Goal: Information Seeking & Learning: Learn about a topic

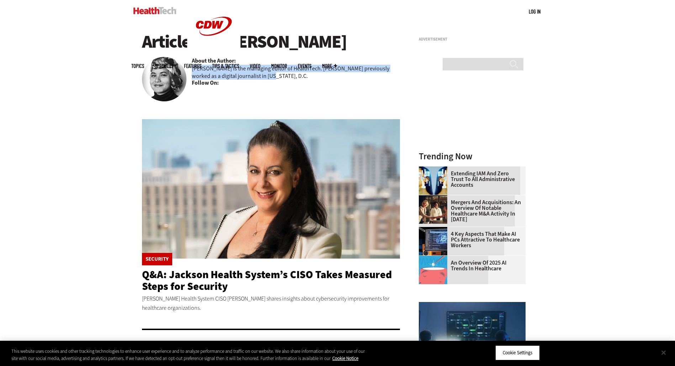
click at [663, 352] on button "Close" at bounding box center [664, 353] width 16 height 16
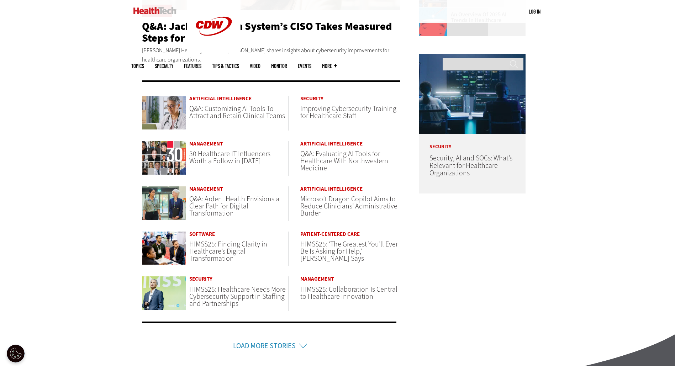
scroll to position [320, 0]
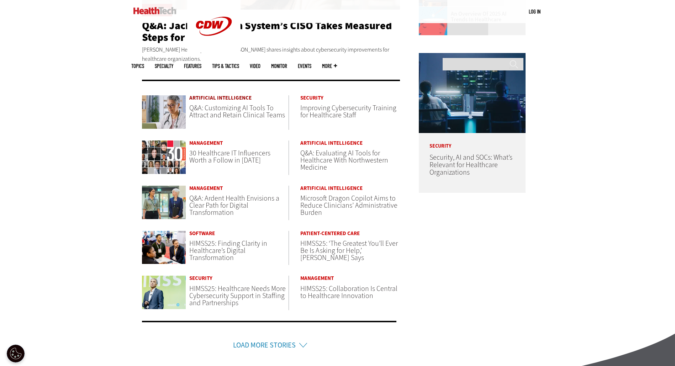
click at [214, 97] on link "Artificial Intelligence" at bounding box center [238, 97] width 99 height 5
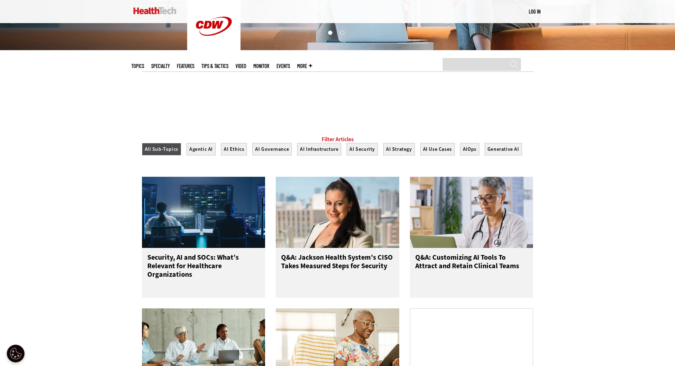
scroll to position [285, 0]
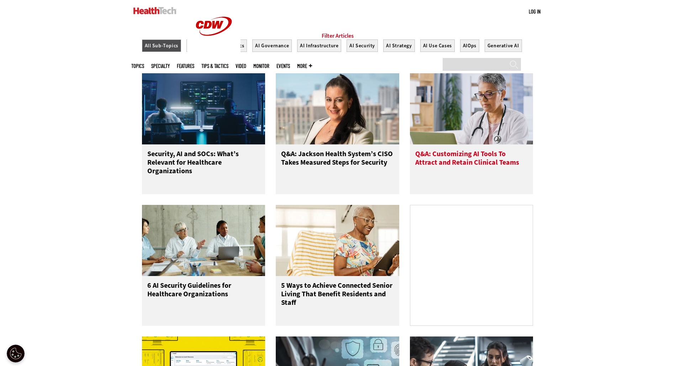
click at [487, 165] on h3 "Q&A: Customizing AI Tools To Attract and Retain Clinical Teams" at bounding box center [471, 164] width 113 height 28
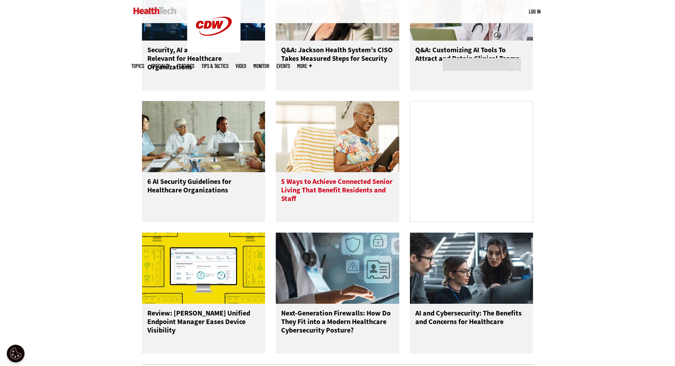
scroll to position [392, 0]
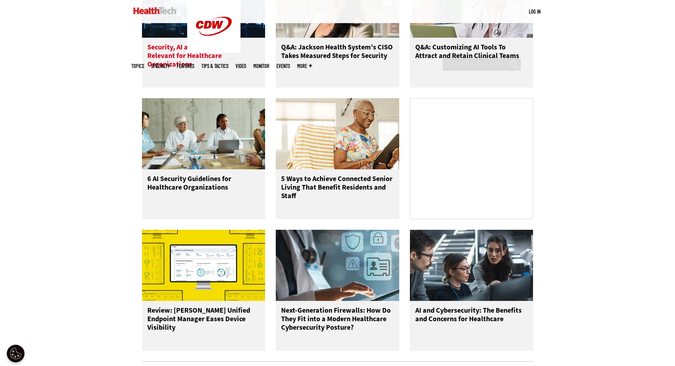
click at [159, 55] on h3 "Security, AI and SOCs: What’s Relevant for Healthcare Organizations" at bounding box center [203, 57] width 113 height 28
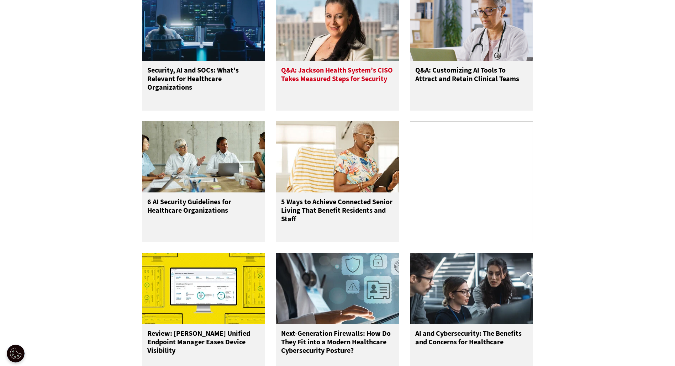
scroll to position [356, 0]
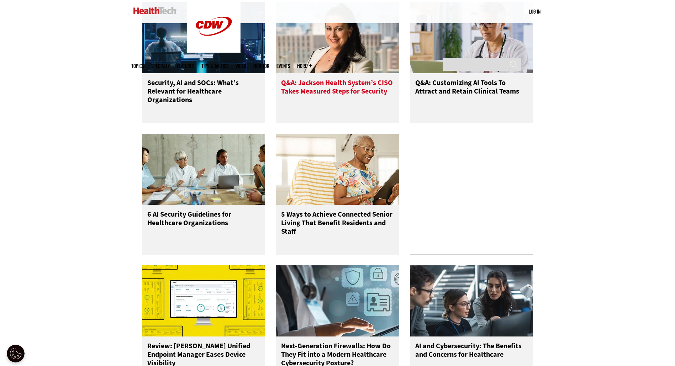
click at [326, 98] on h3 "Q&A: Jackson Health System’s CISO Takes Measured Steps for Security" at bounding box center [337, 93] width 113 height 28
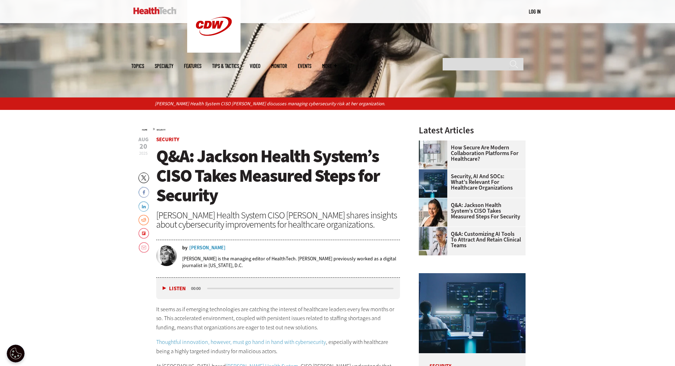
scroll to position [214, 0]
